Goal: Information Seeking & Learning: Learn about a topic

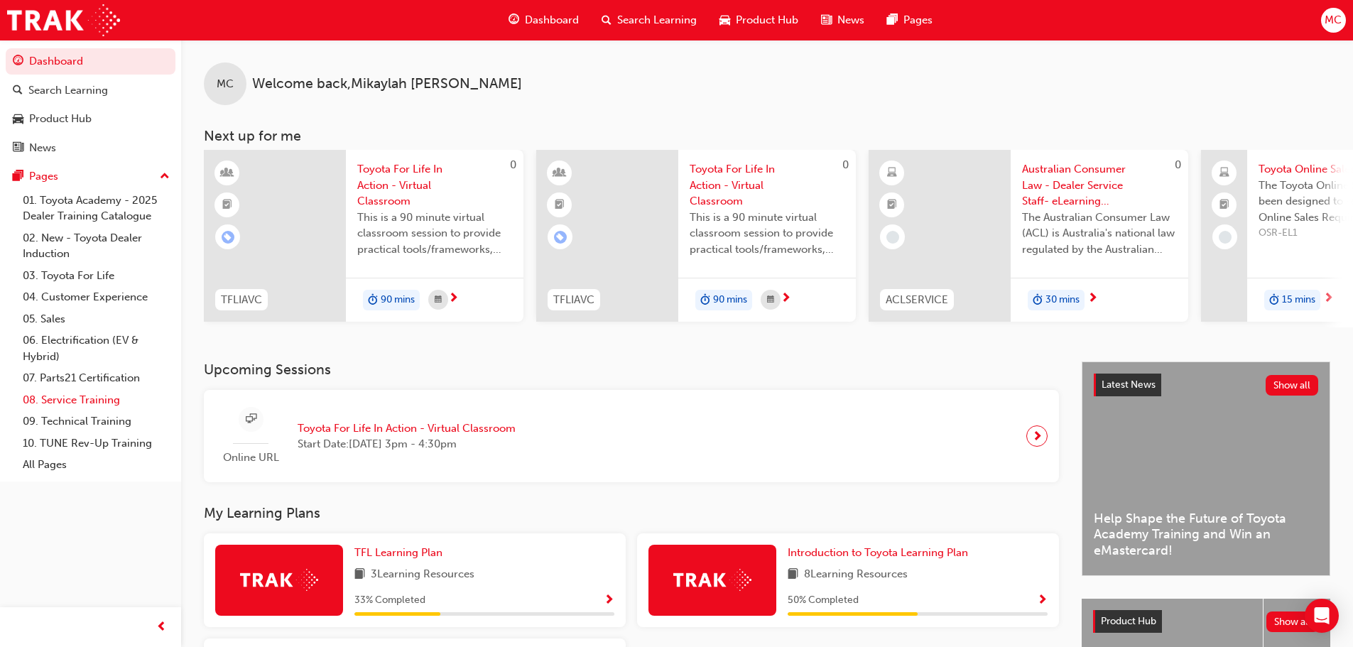
click at [98, 400] on link "08. Service Training" at bounding box center [96, 400] width 158 height 22
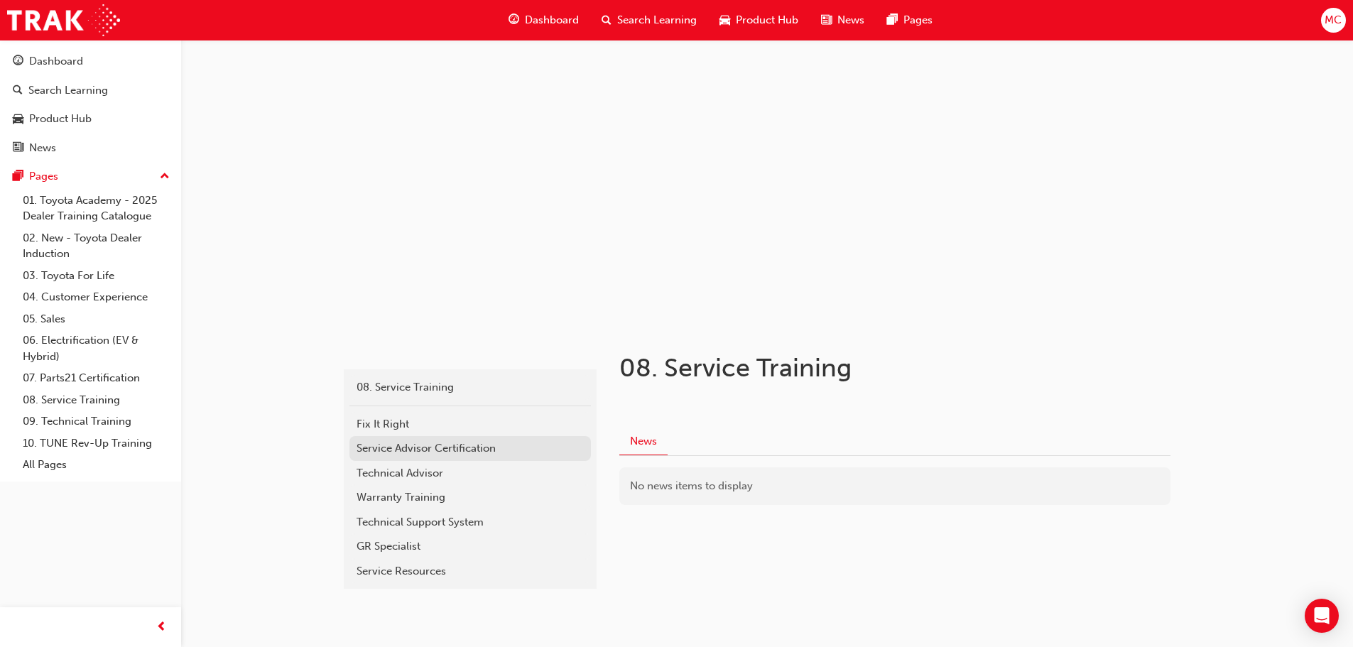
scroll to position [34, 0]
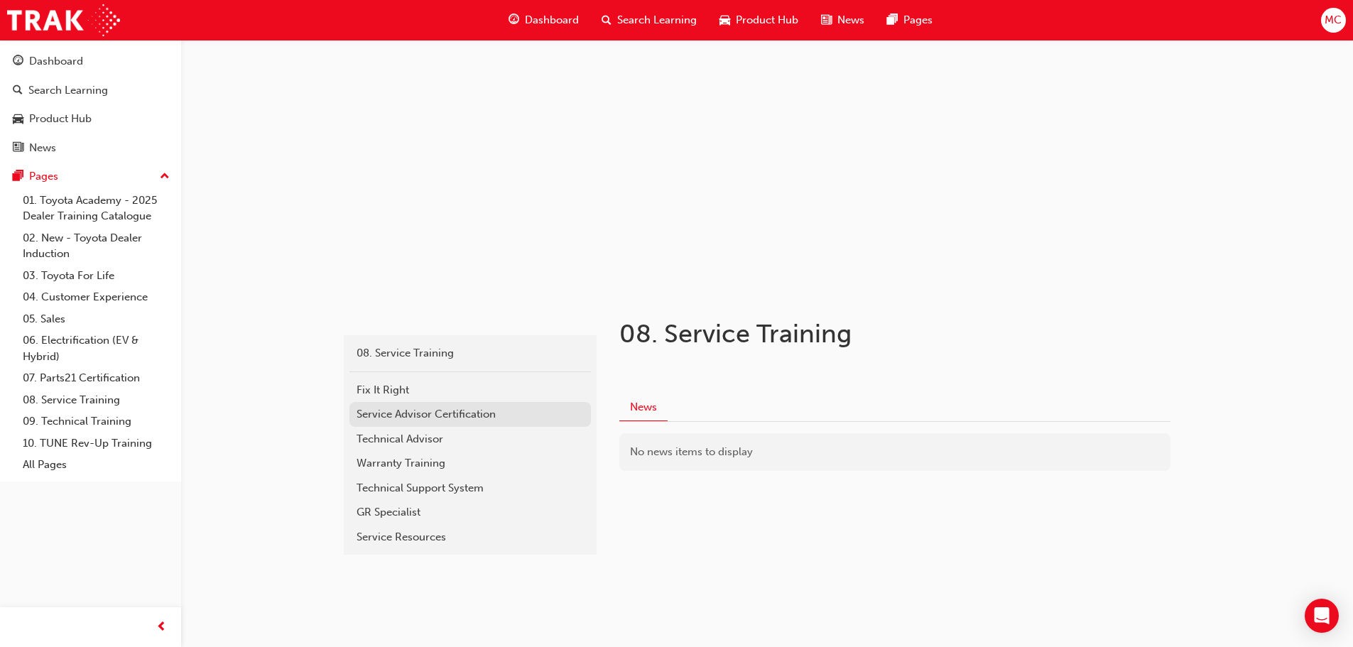
click at [473, 415] on div "Service Advisor Certification" at bounding box center [470, 414] width 227 height 16
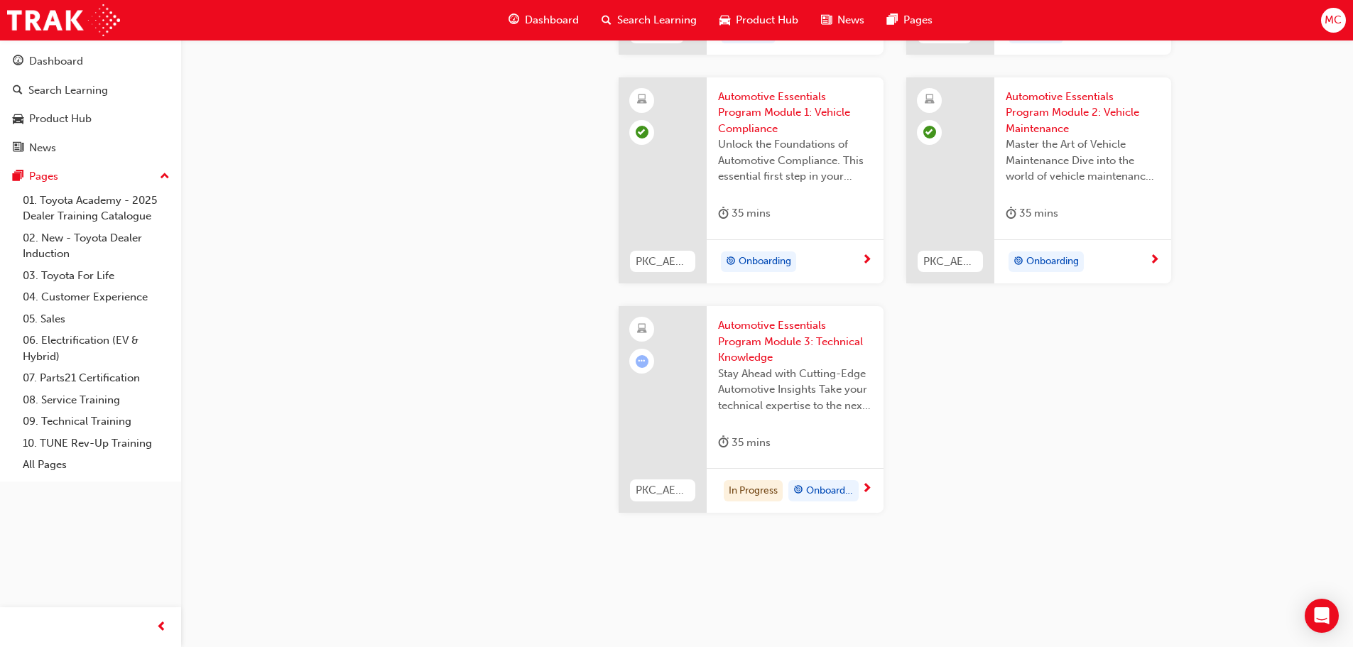
scroll to position [2142, 0]
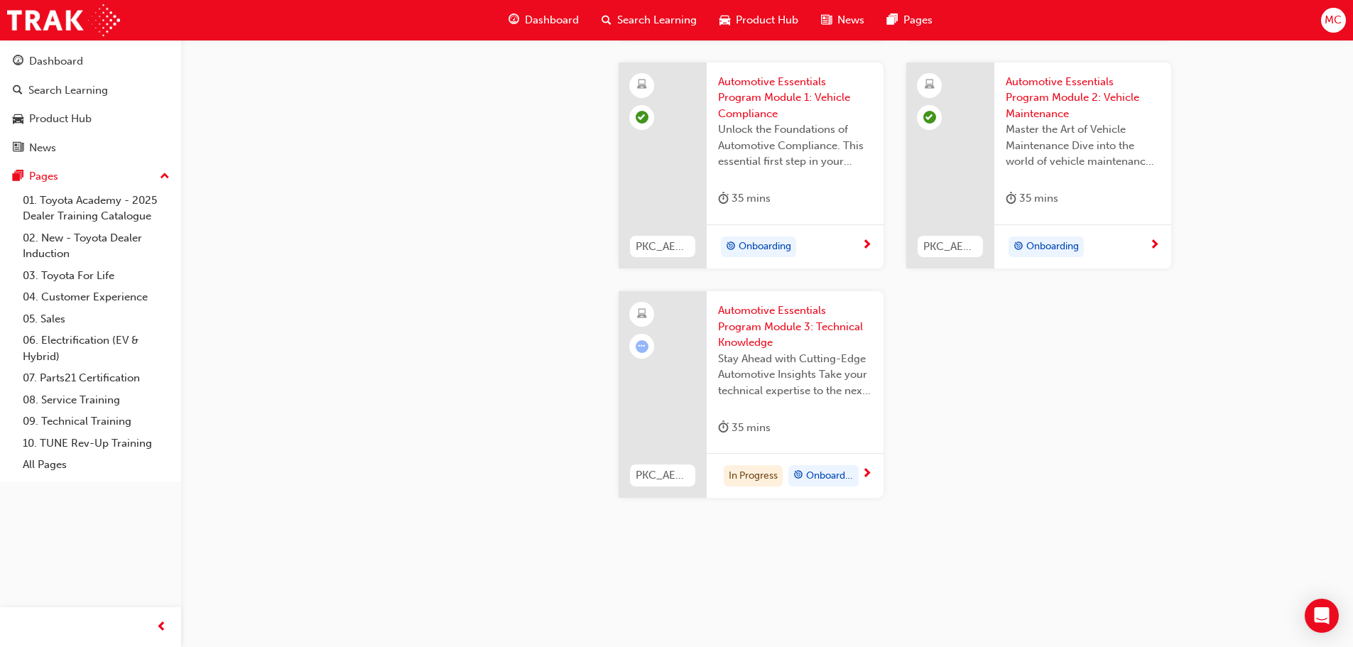
click at [740, 322] on span "Automotive Essentials Program Module 3: Technical Knowledge" at bounding box center [795, 327] width 154 height 48
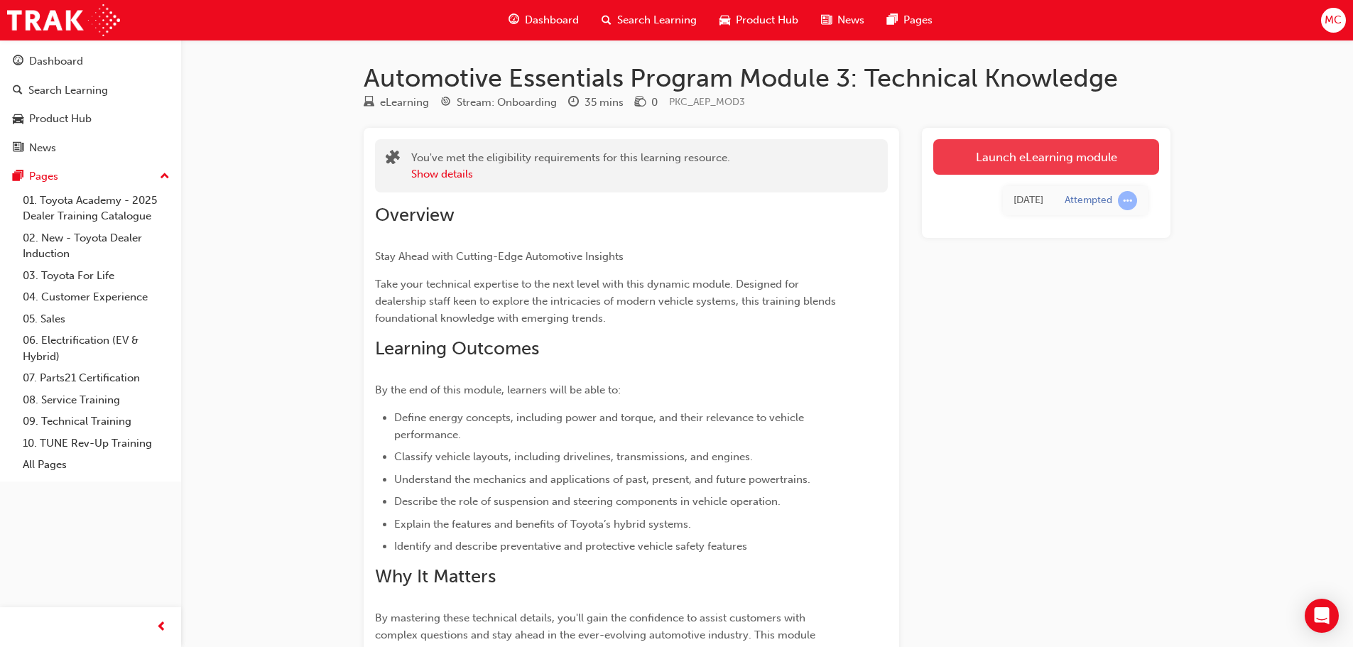
click at [1037, 165] on link "Launch eLearning module" at bounding box center [1046, 157] width 226 height 36
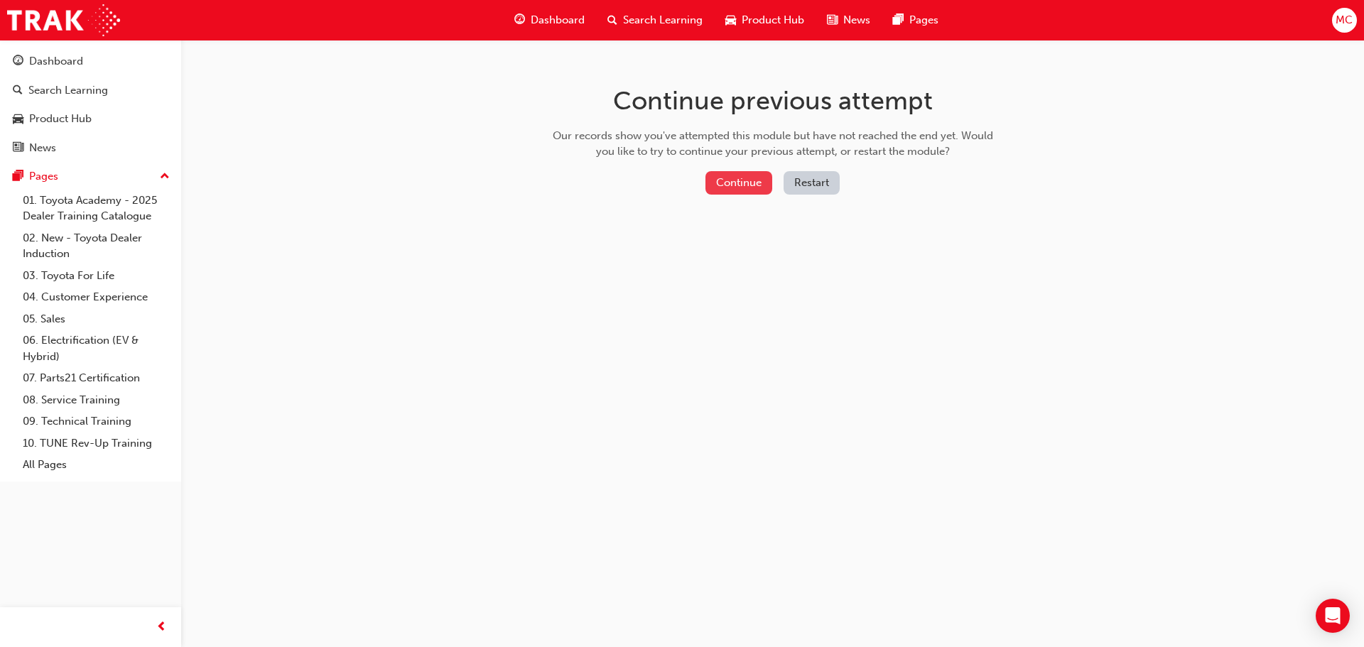
click at [724, 180] on button "Continue" at bounding box center [738, 182] width 67 height 23
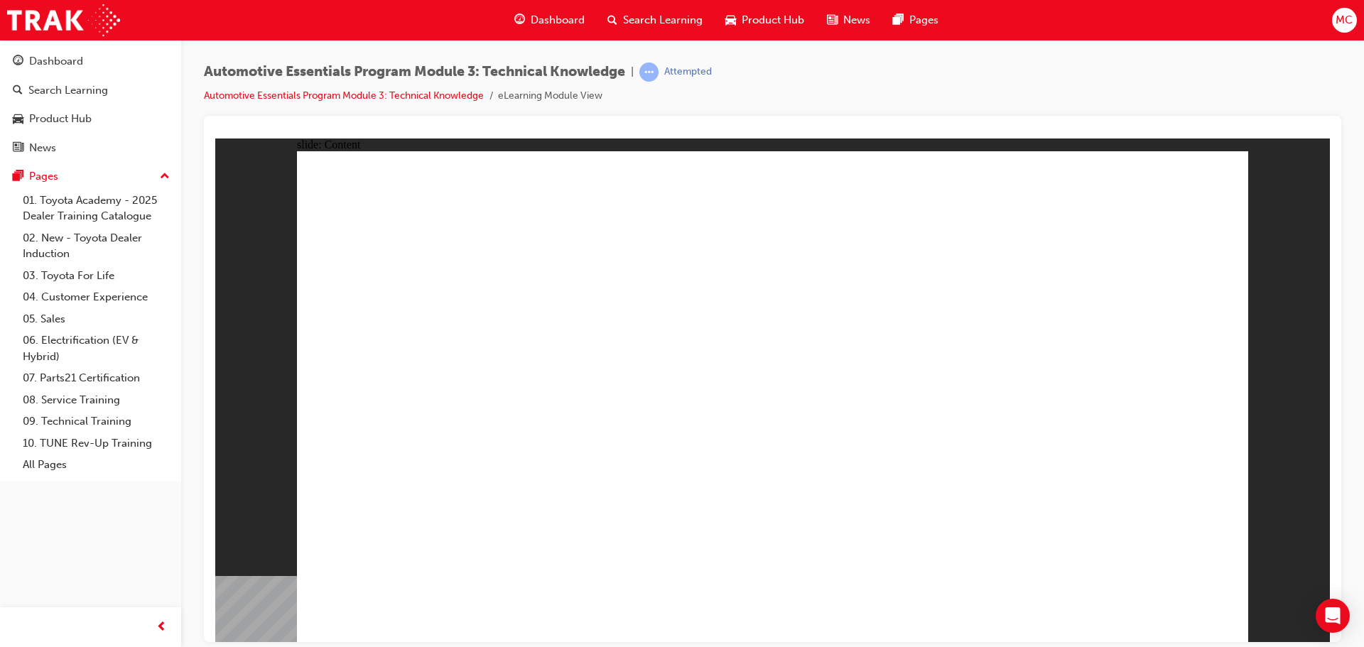
drag, startPoint x: 961, startPoint y: 259, endPoint x: 984, endPoint y: 259, distance: 22.7
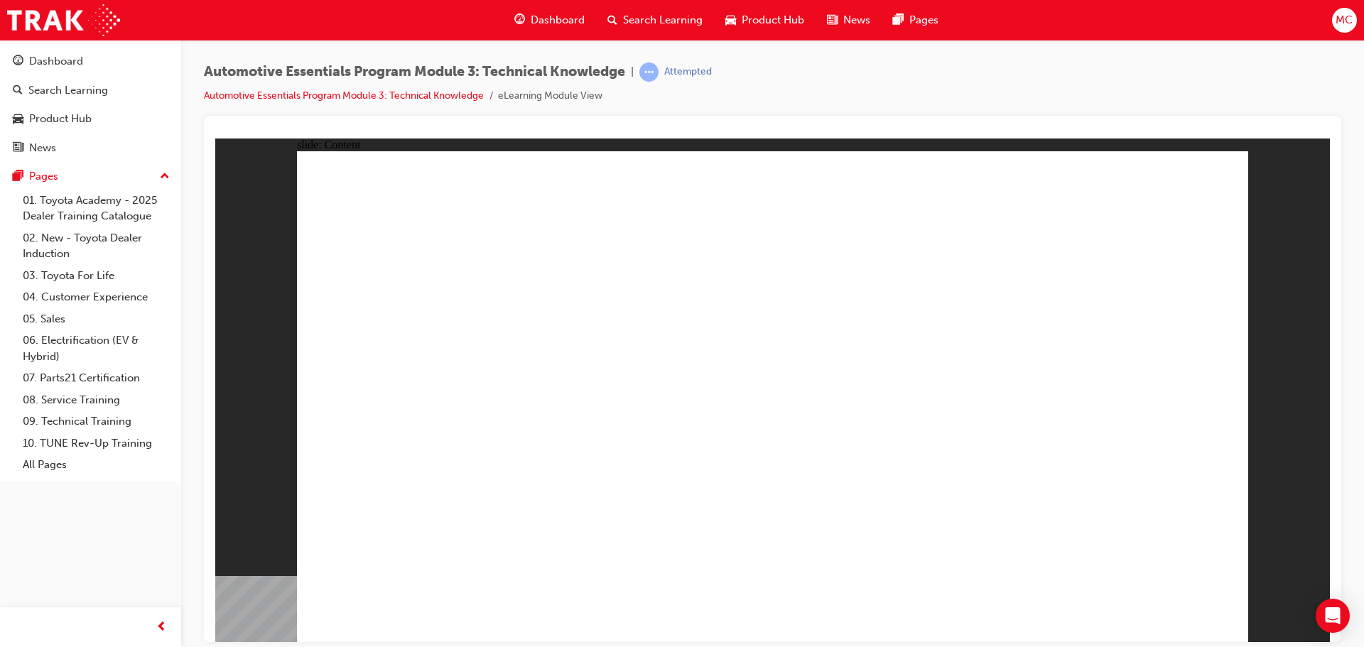
radio input "true"
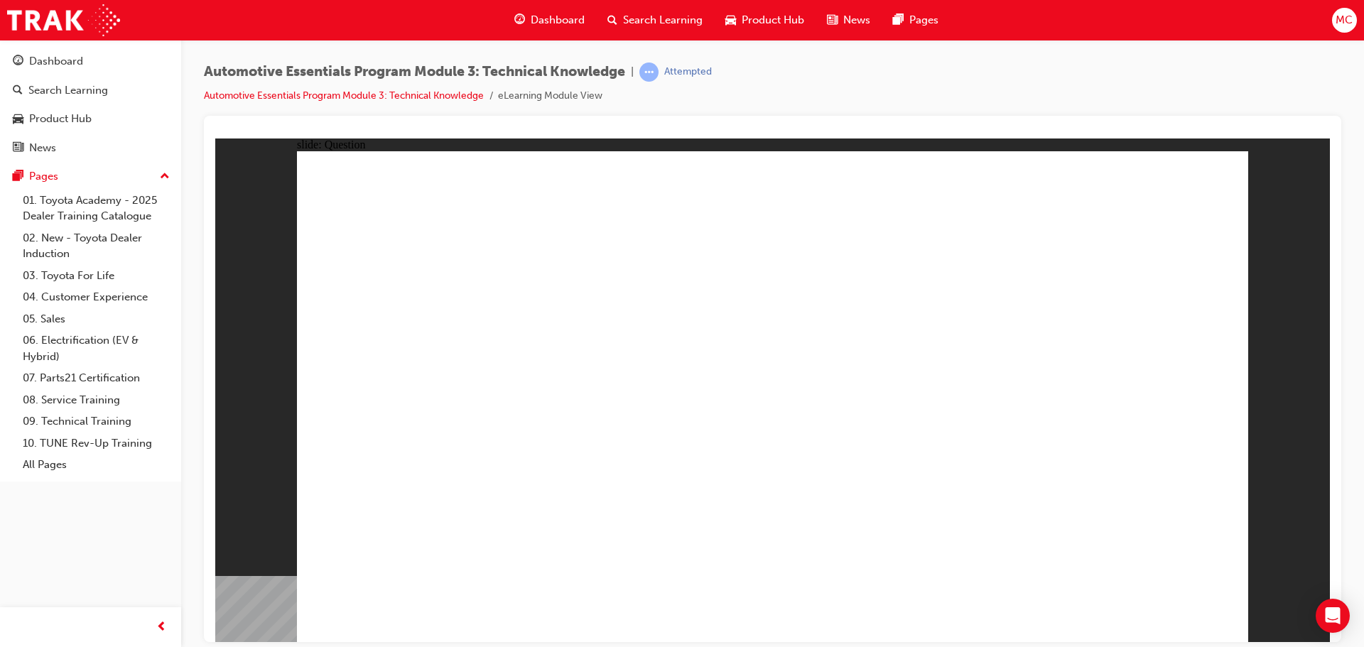
radio input "true"
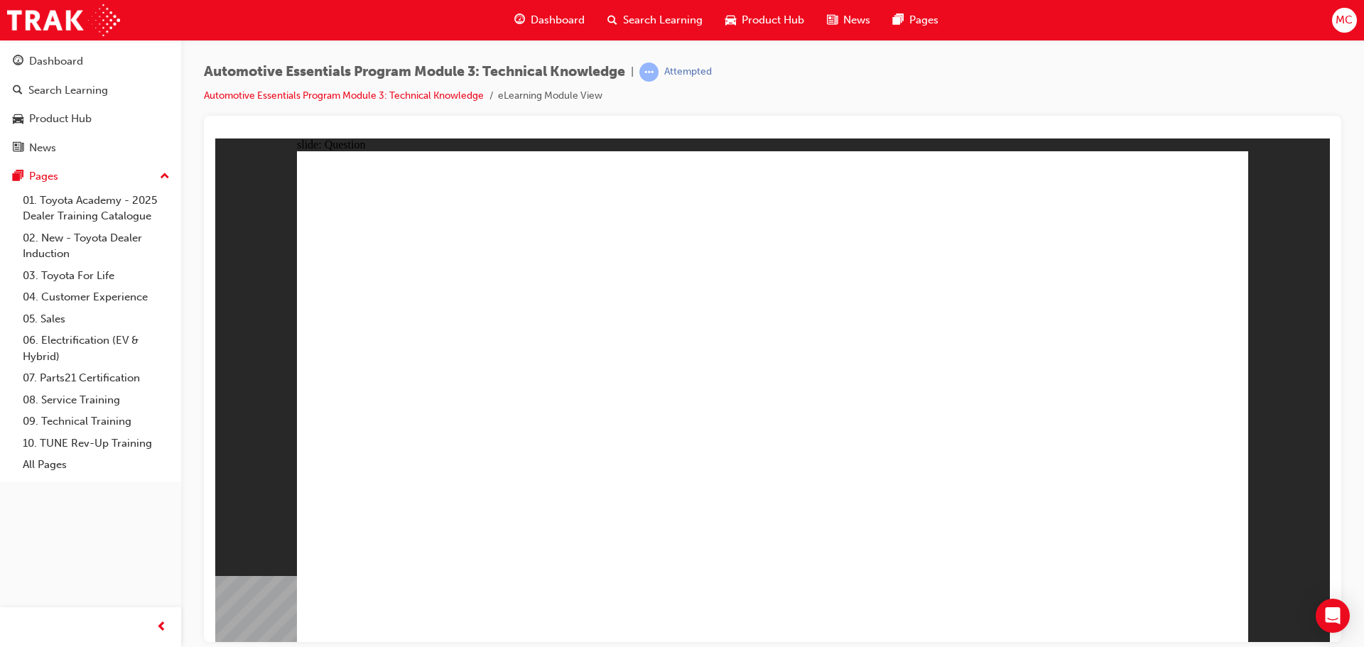
radio input "true"
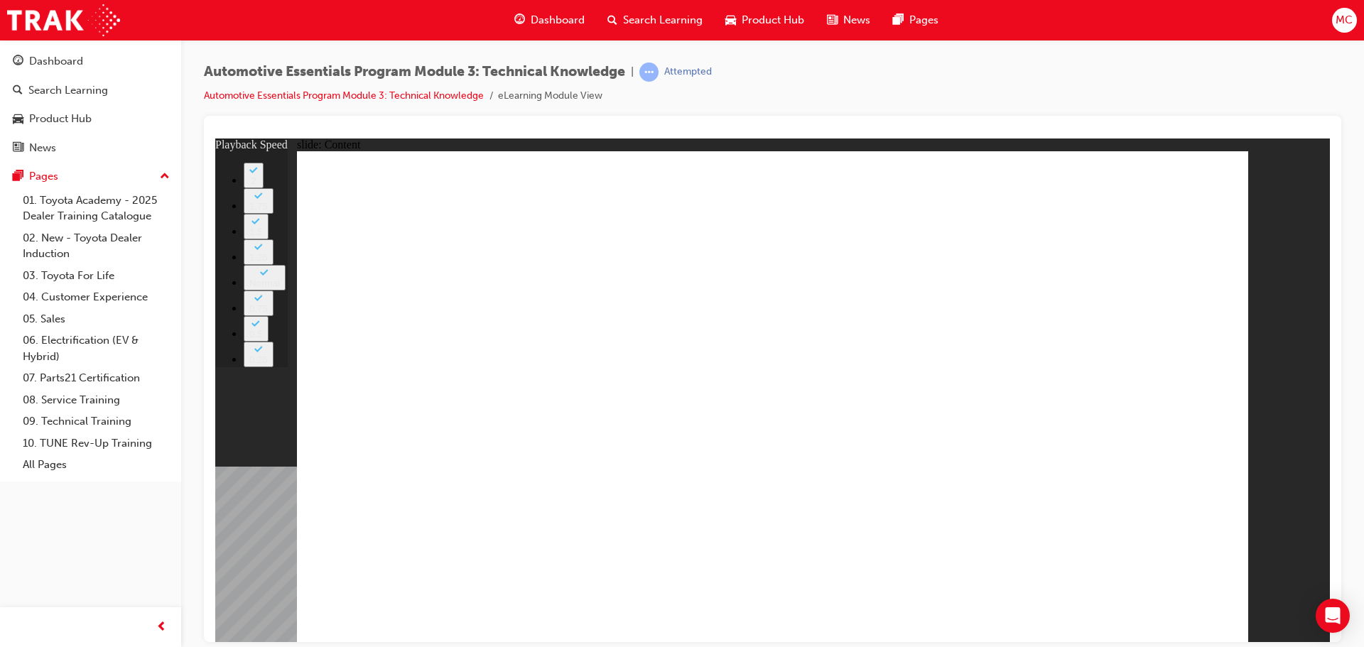
type input "8"
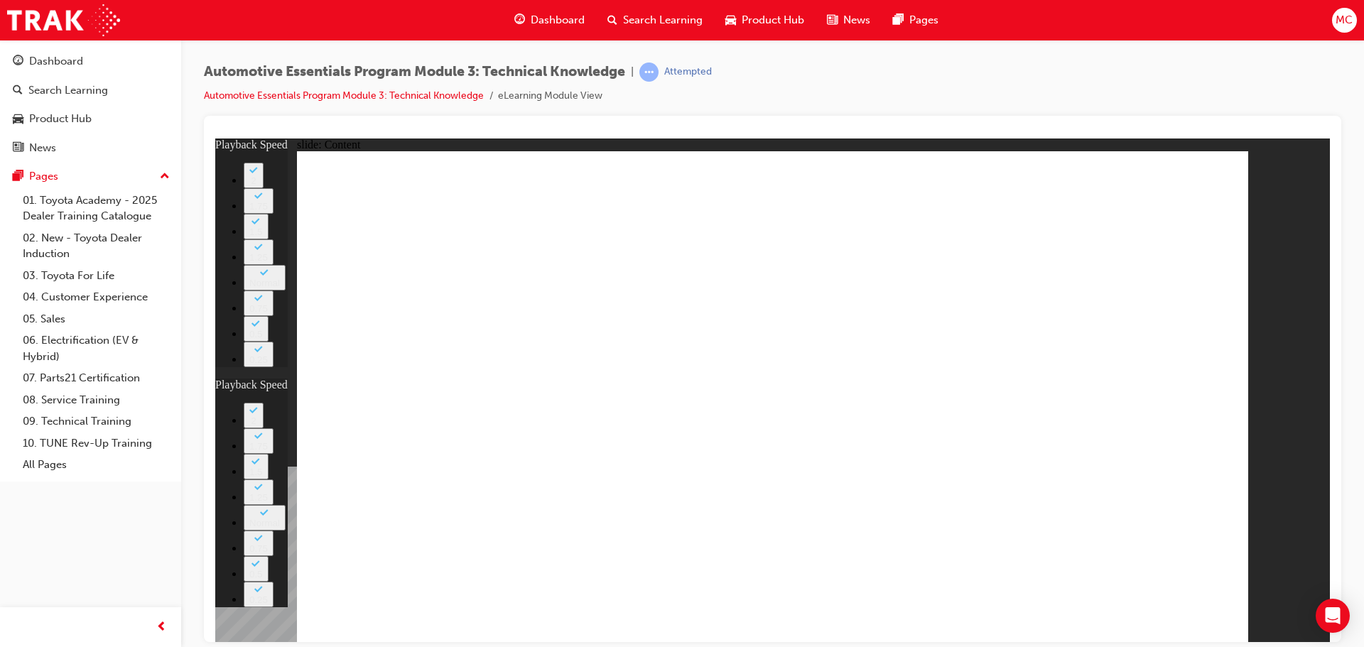
type input "88"
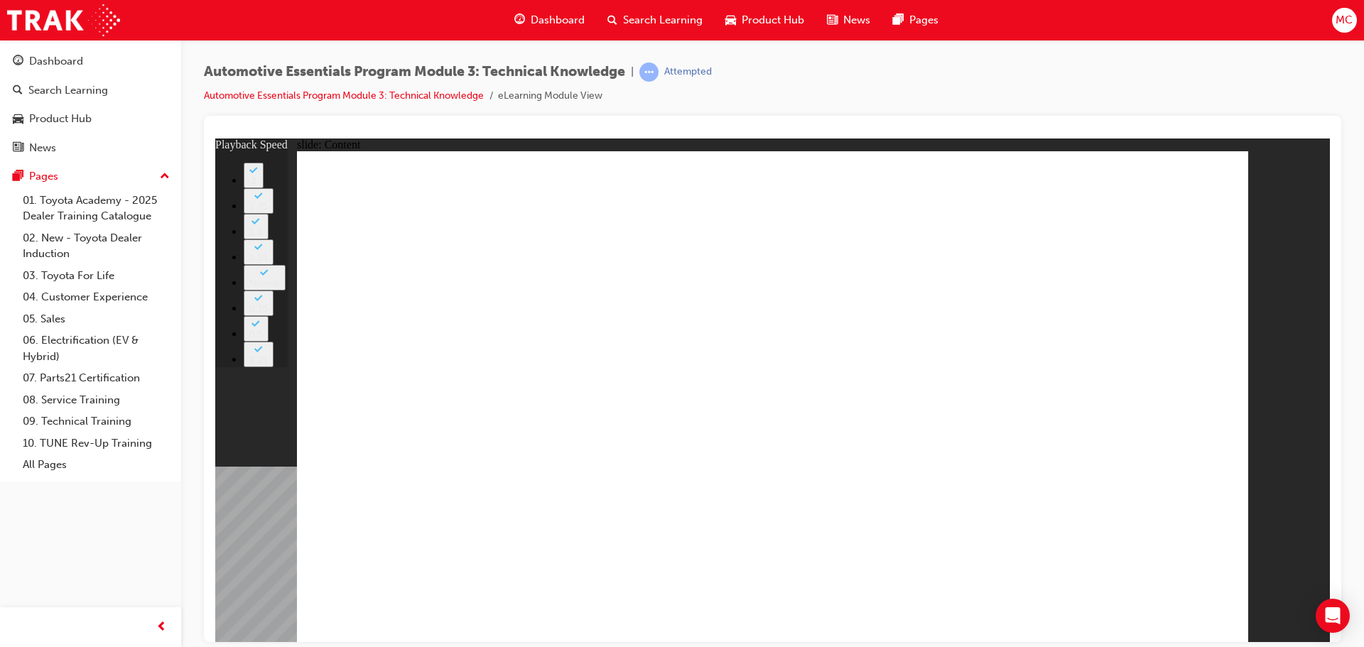
type input "5"
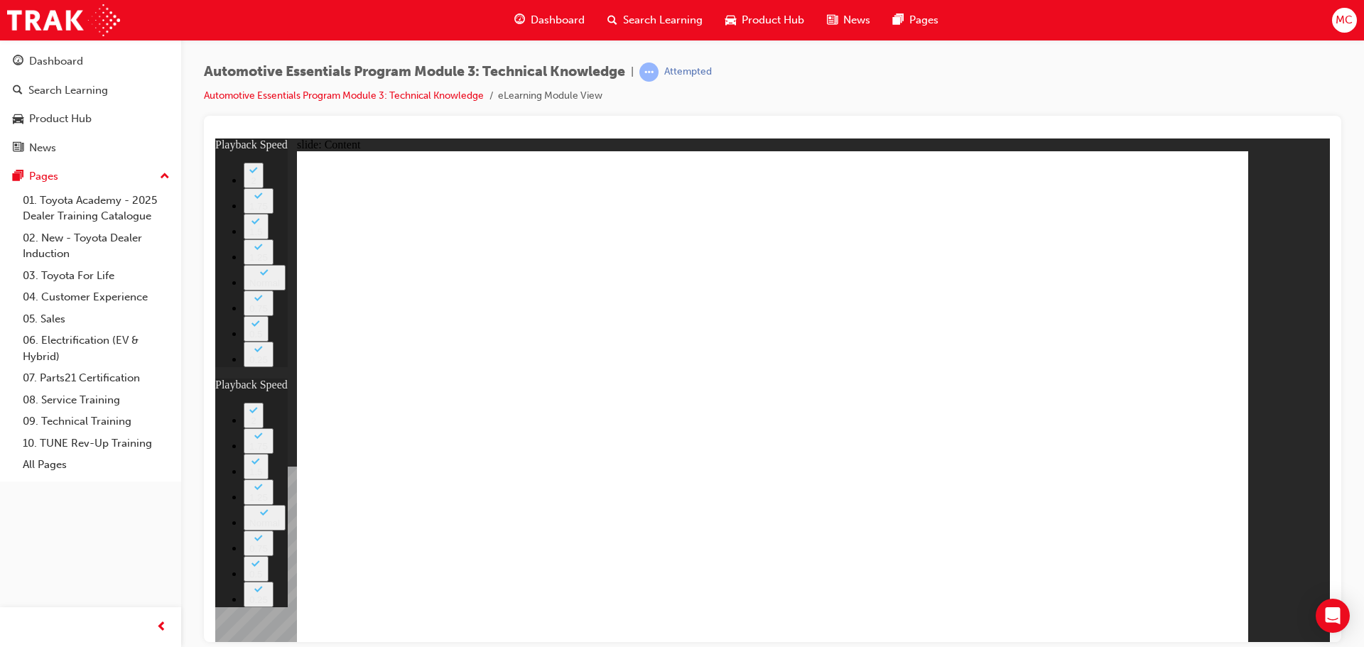
type input "30"
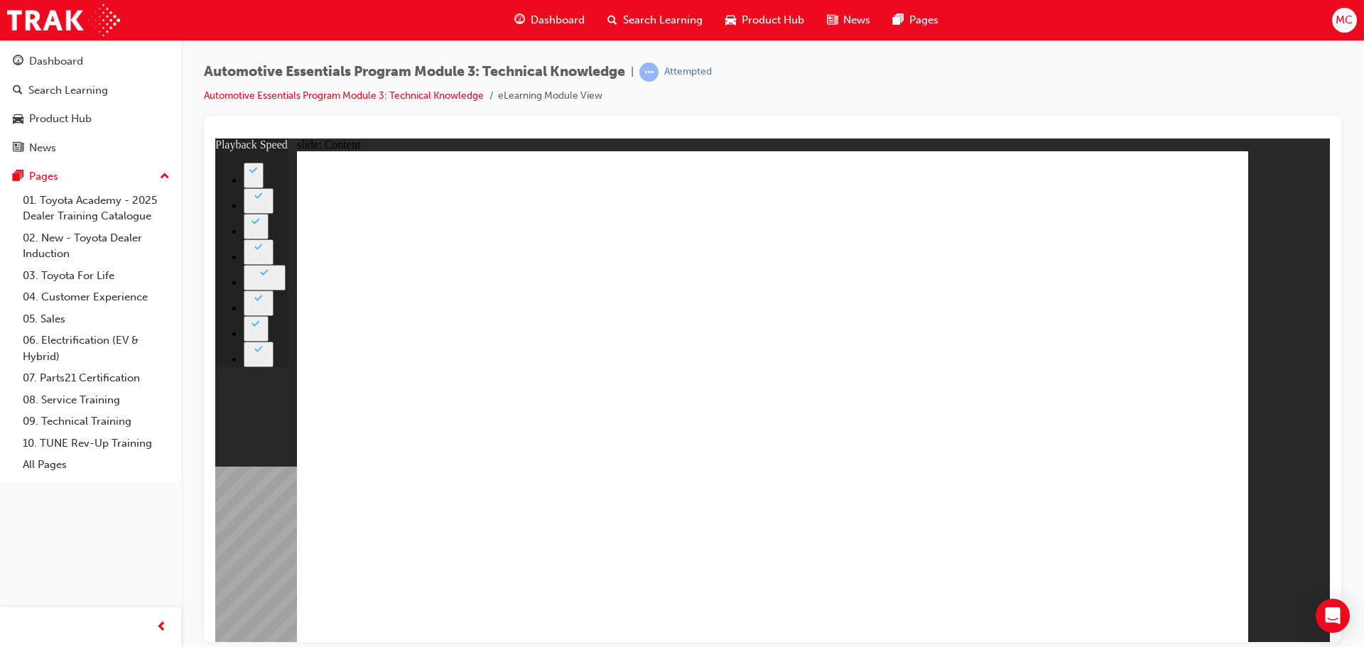
type input "7"
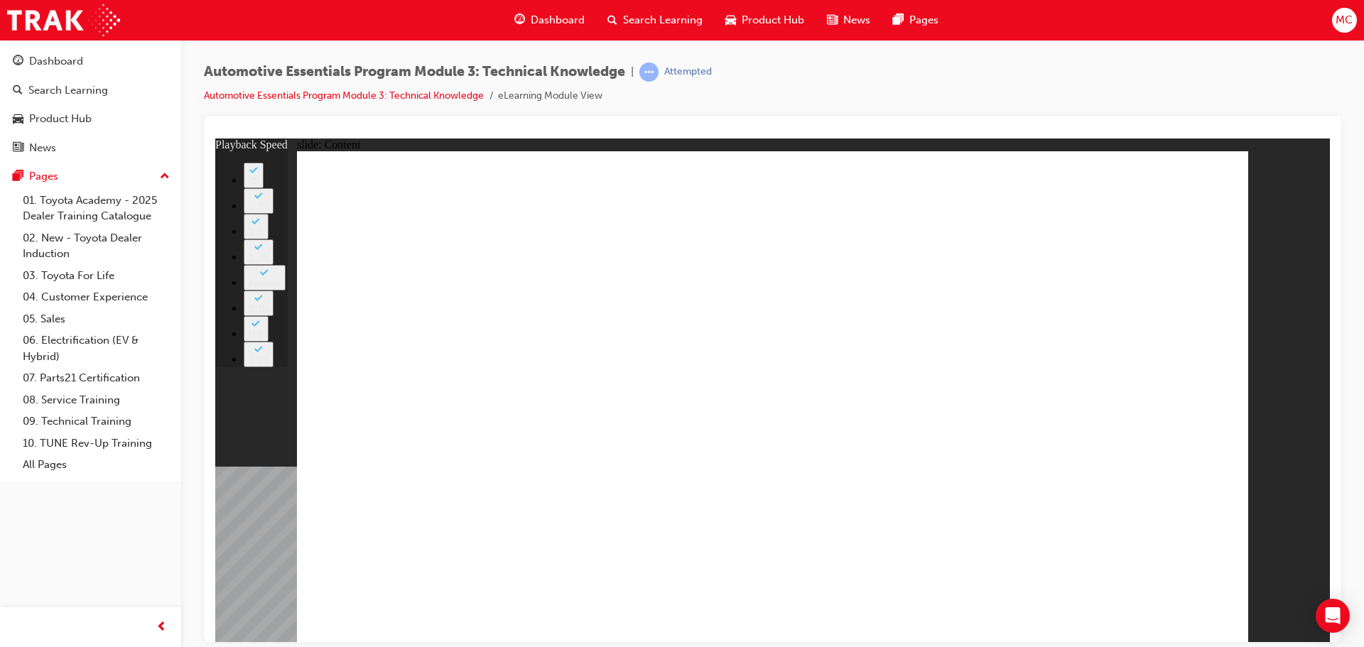
type input "6"
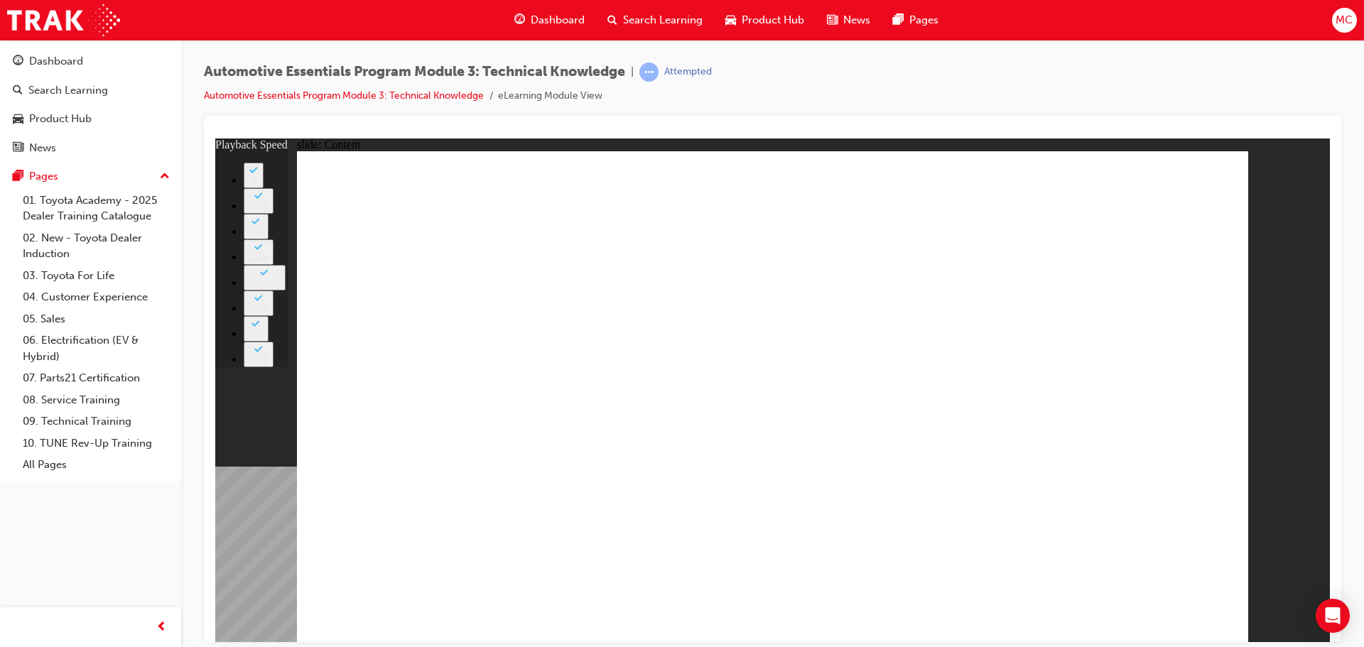
type input "24"
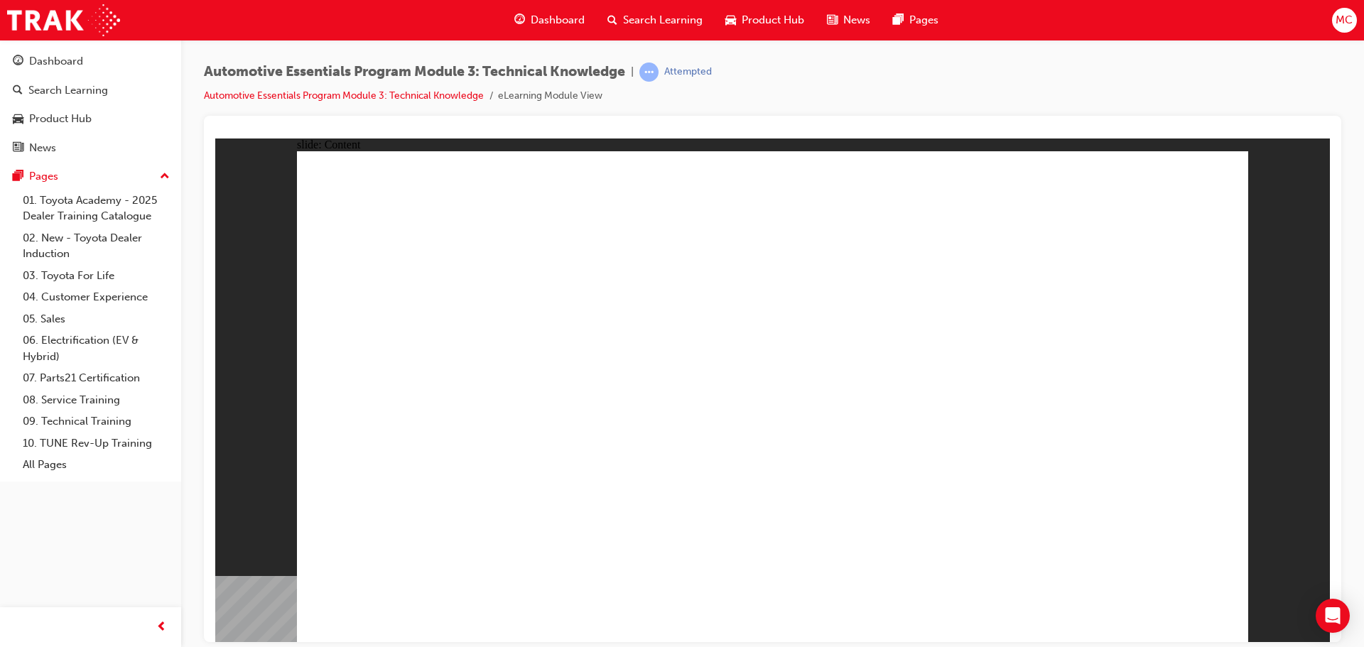
radio input "true"
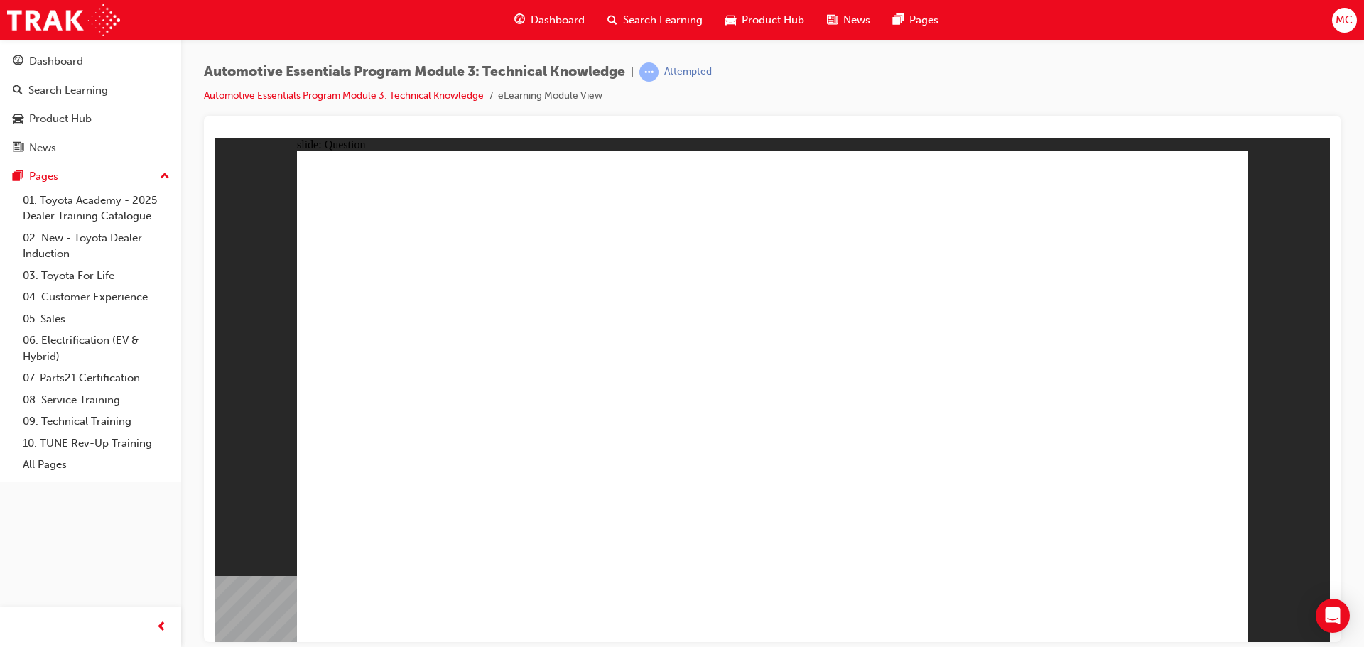
radio input "true"
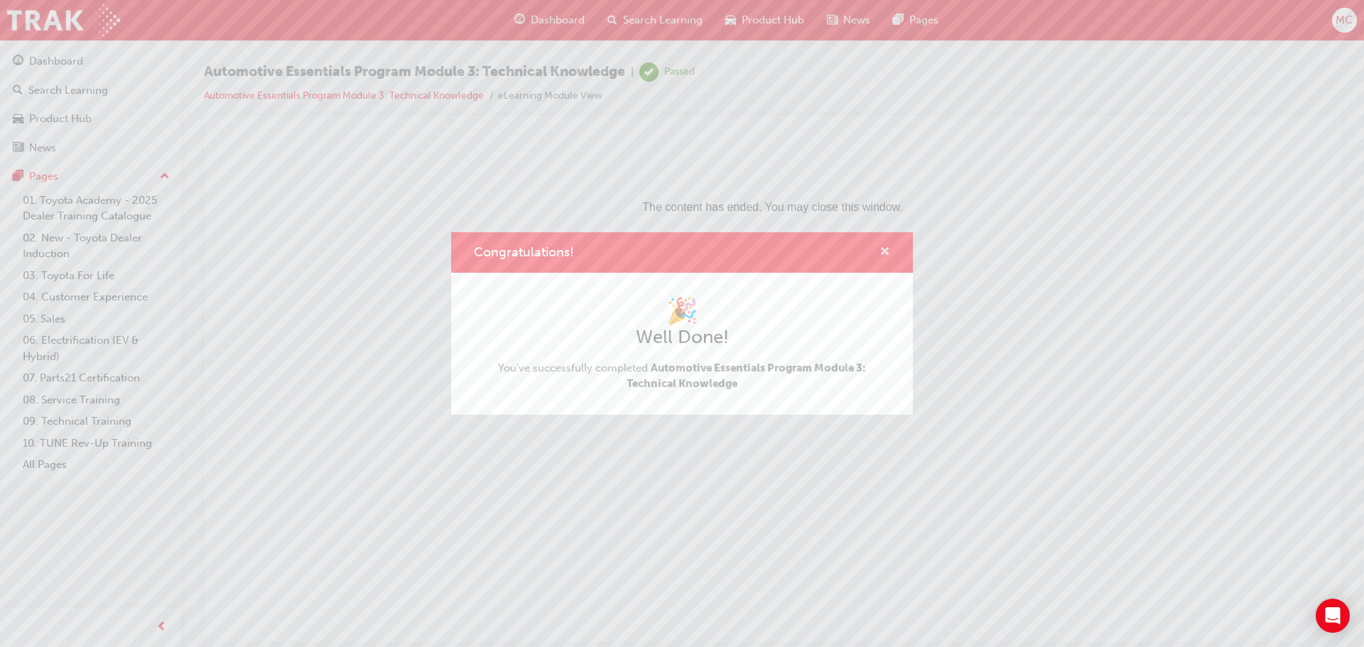
click at [887, 249] on span "cross-icon" at bounding box center [884, 252] width 11 height 13
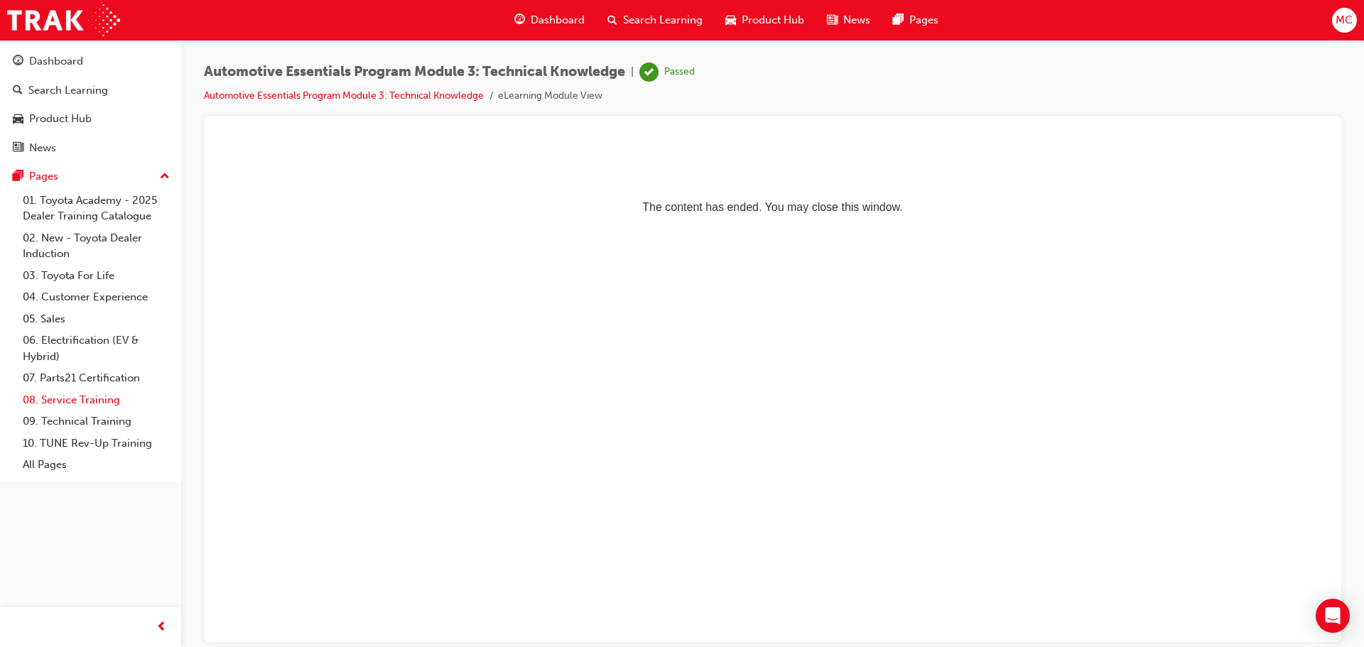
click at [121, 403] on link "08. Service Training" at bounding box center [96, 400] width 158 height 22
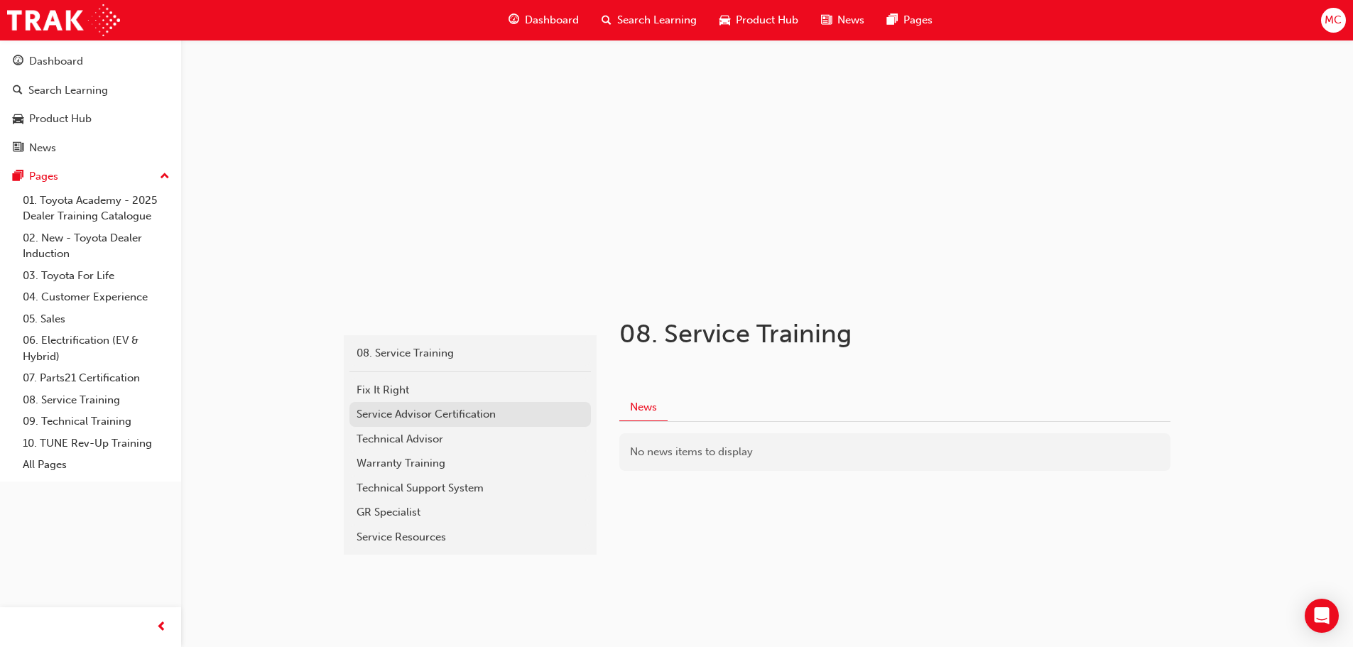
click at [468, 415] on div "Service Advisor Certification" at bounding box center [470, 414] width 227 height 16
